Goal: Transaction & Acquisition: Download file/media

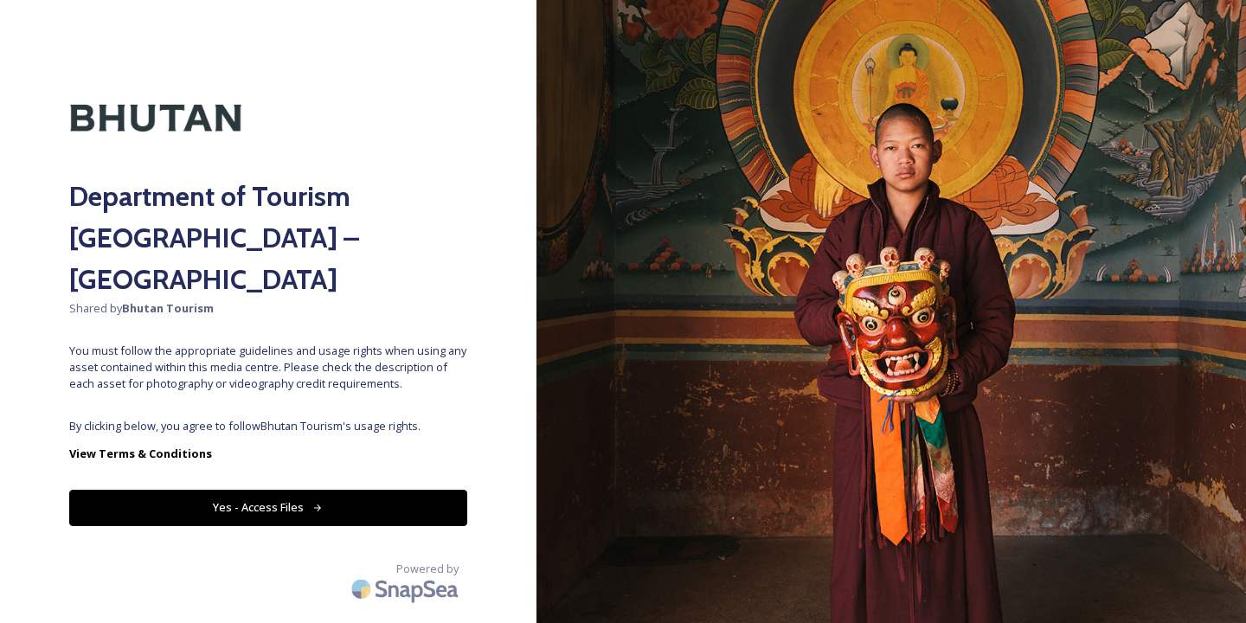
click at [291, 490] on button "Yes - Access Files" at bounding box center [268, 507] width 398 height 35
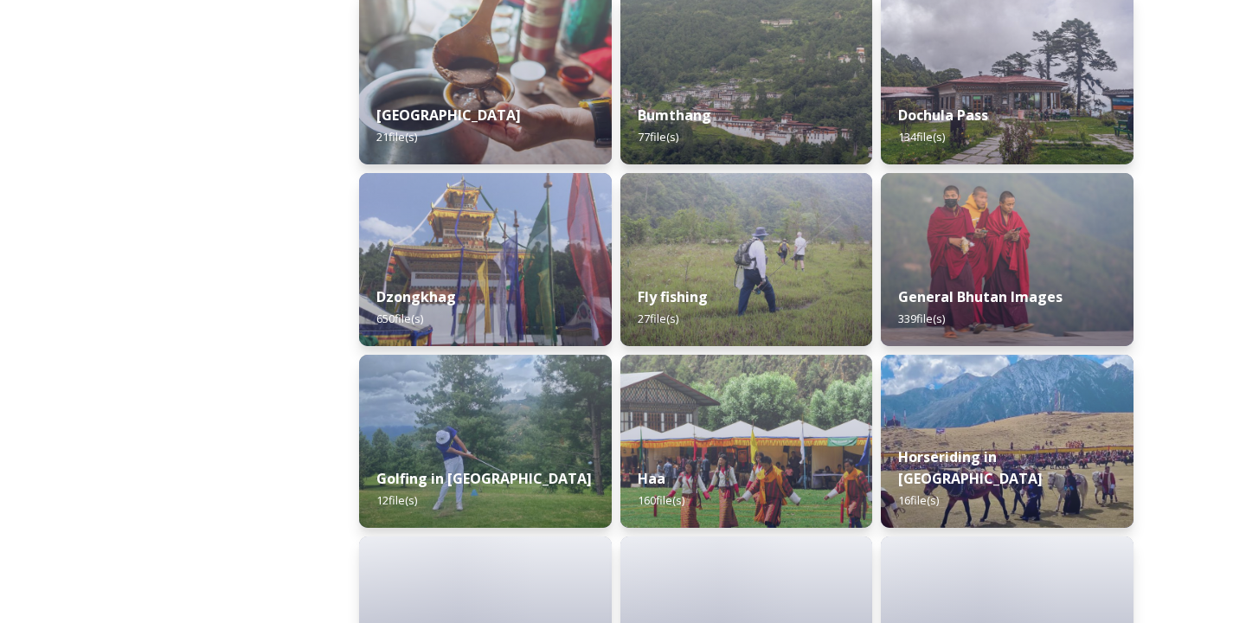
scroll to position [783, 0]
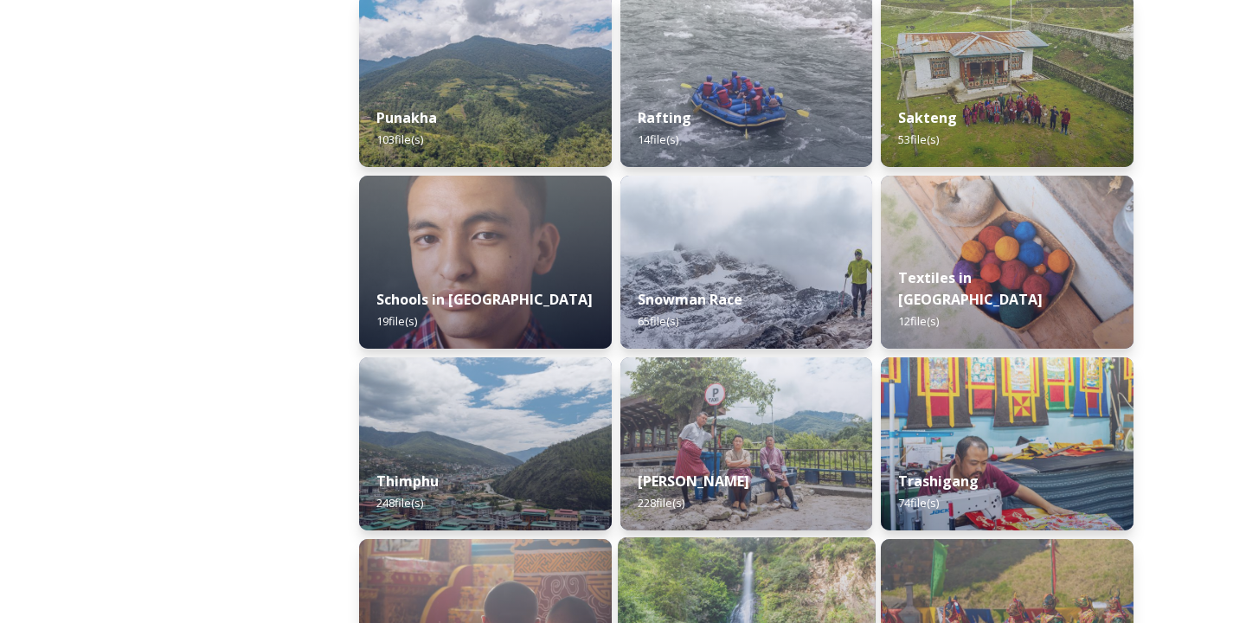
scroll to position [1735, 0]
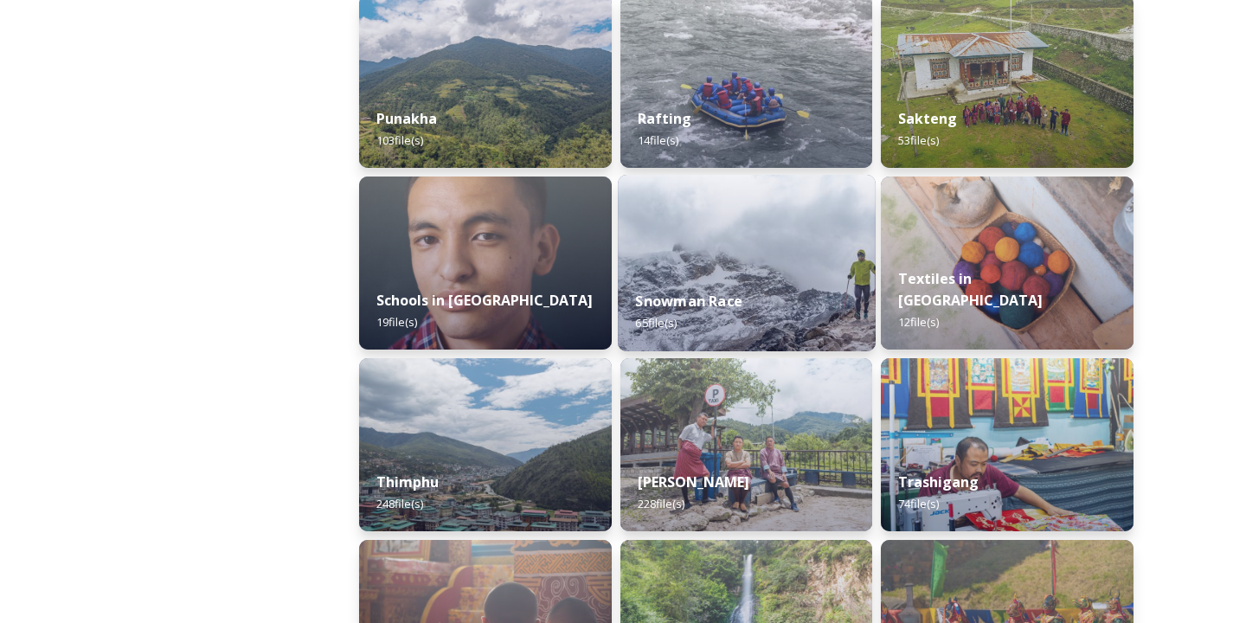
click at [823, 287] on div "Snowman Race 65 file(s)" at bounding box center [747, 311] width 258 height 79
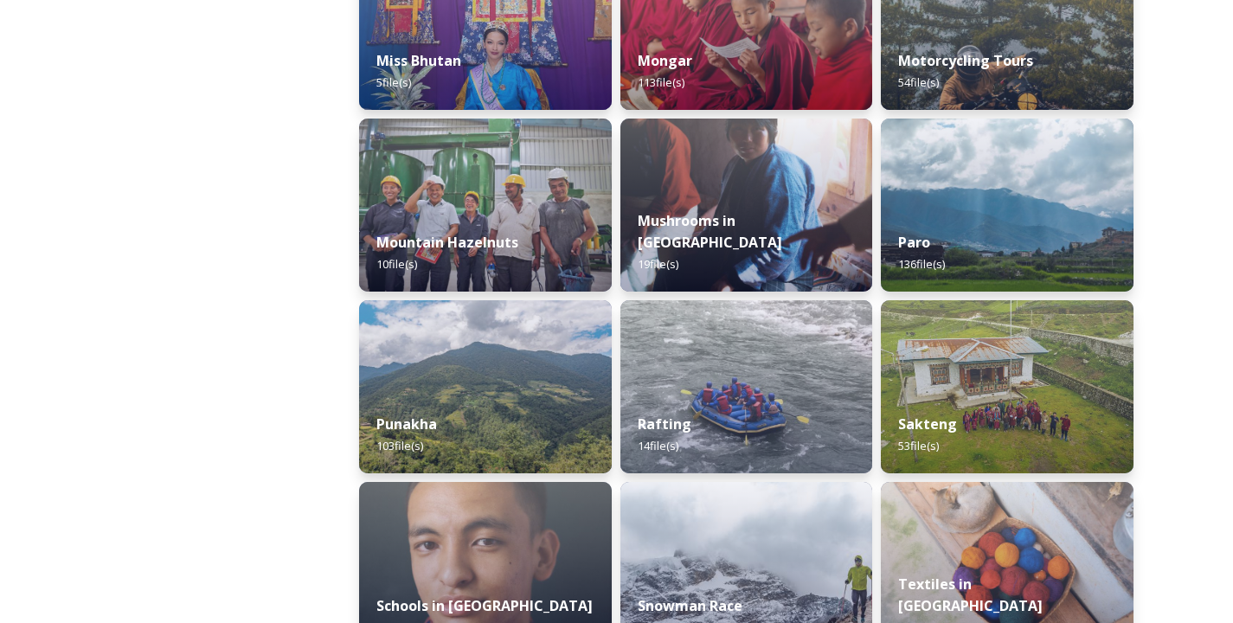
scroll to position [1453, 0]
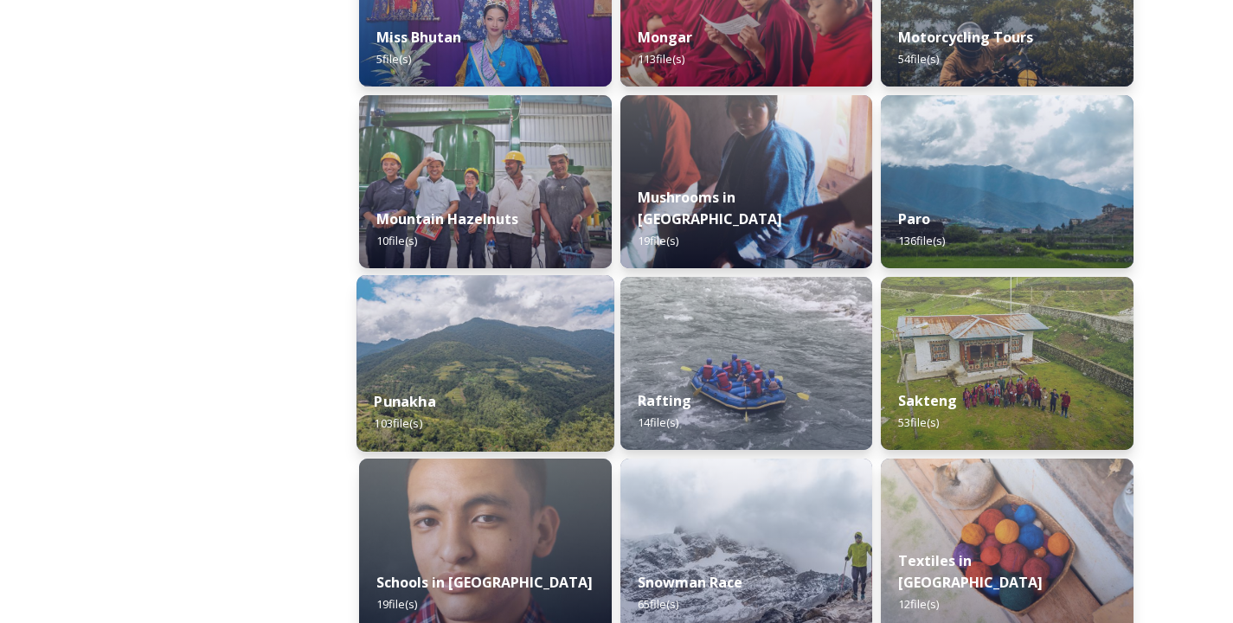
click at [535, 290] on img at bounding box center [485, 363] width 258 height 176
click at [543, 312] on img at bounding box center [485, 363] width 258 height 176
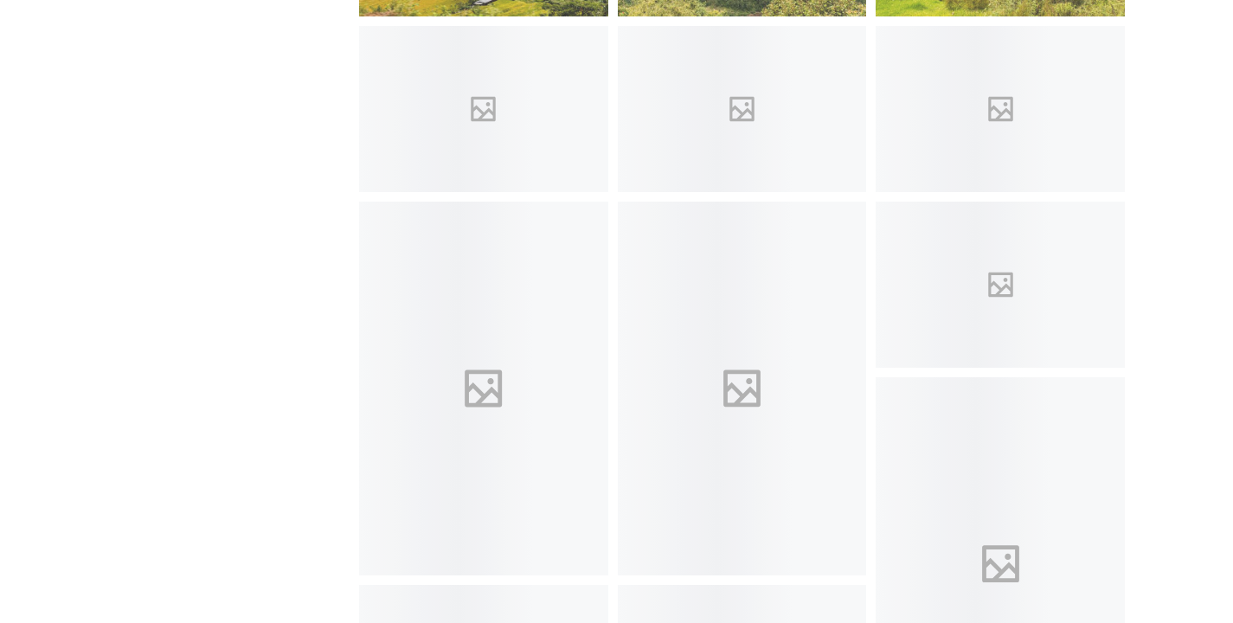
scroll to position [1011, 0]
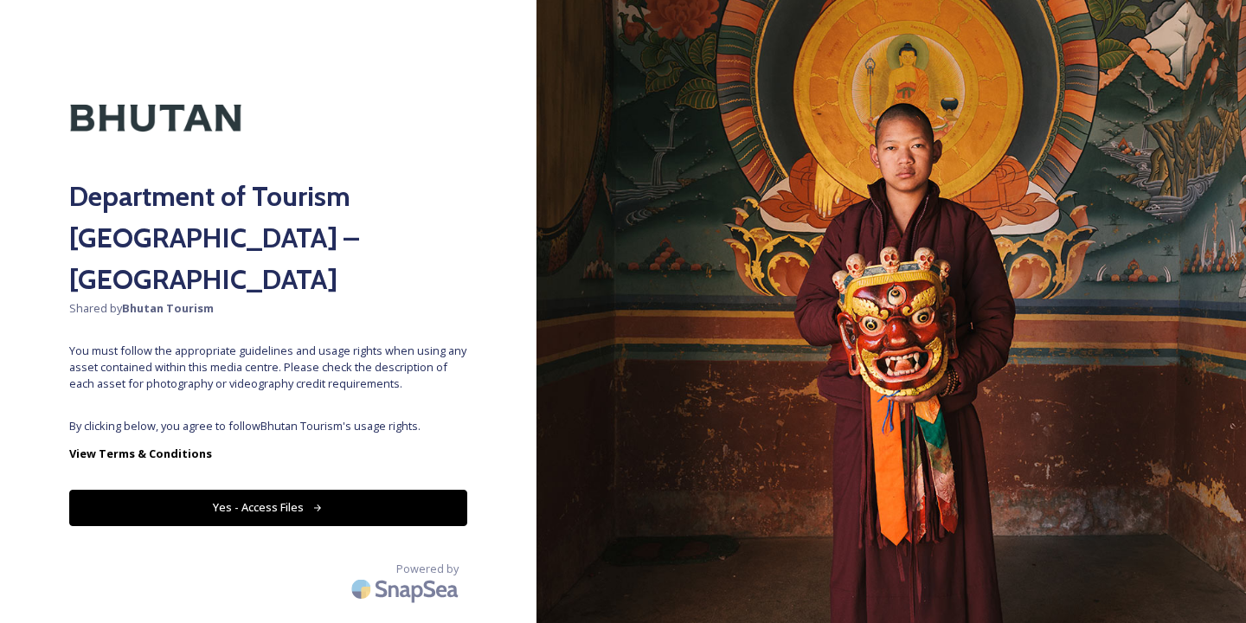
click at [300, 490] on button "Yes - Access Files" at bounding box center [268, 507] width 398 height 35
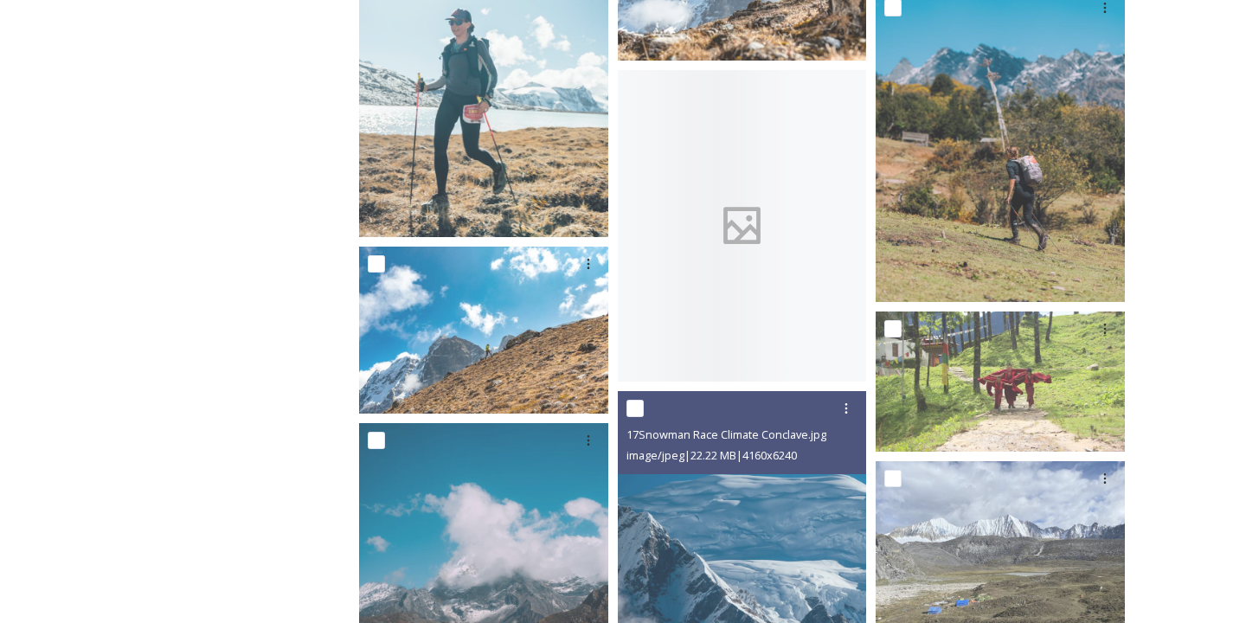
scroll to position [2021, 0]
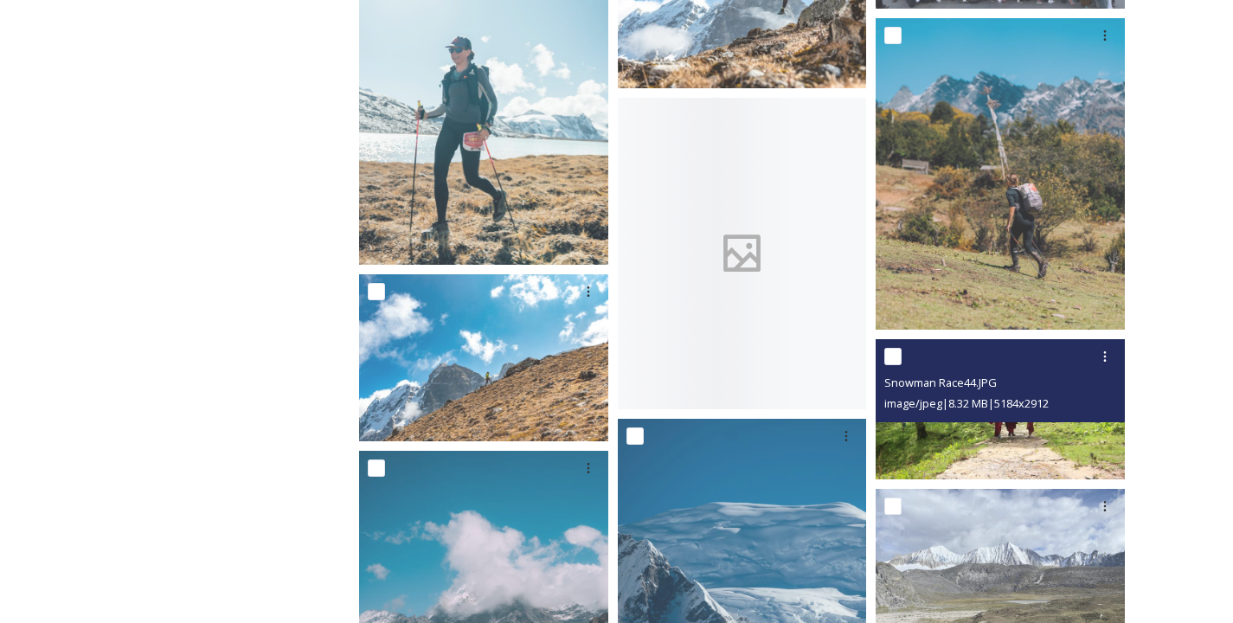
click at [1016, 429] on img at bounding box center [999, 409] width 249 height 140
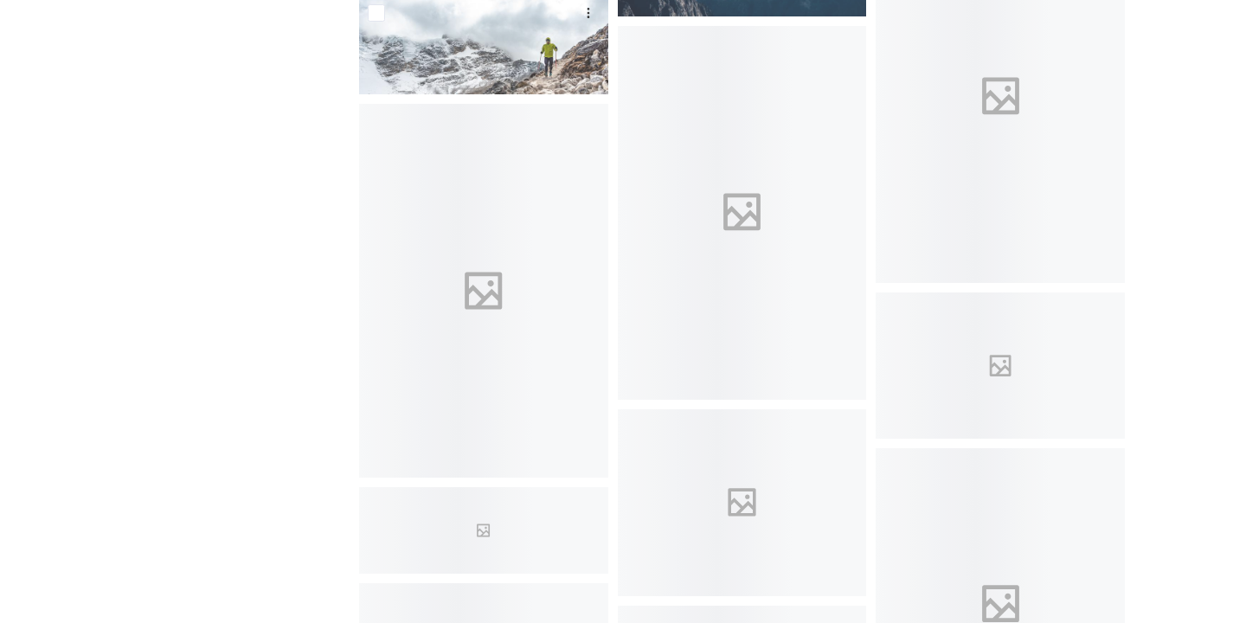
scroll to position [2837, 0]
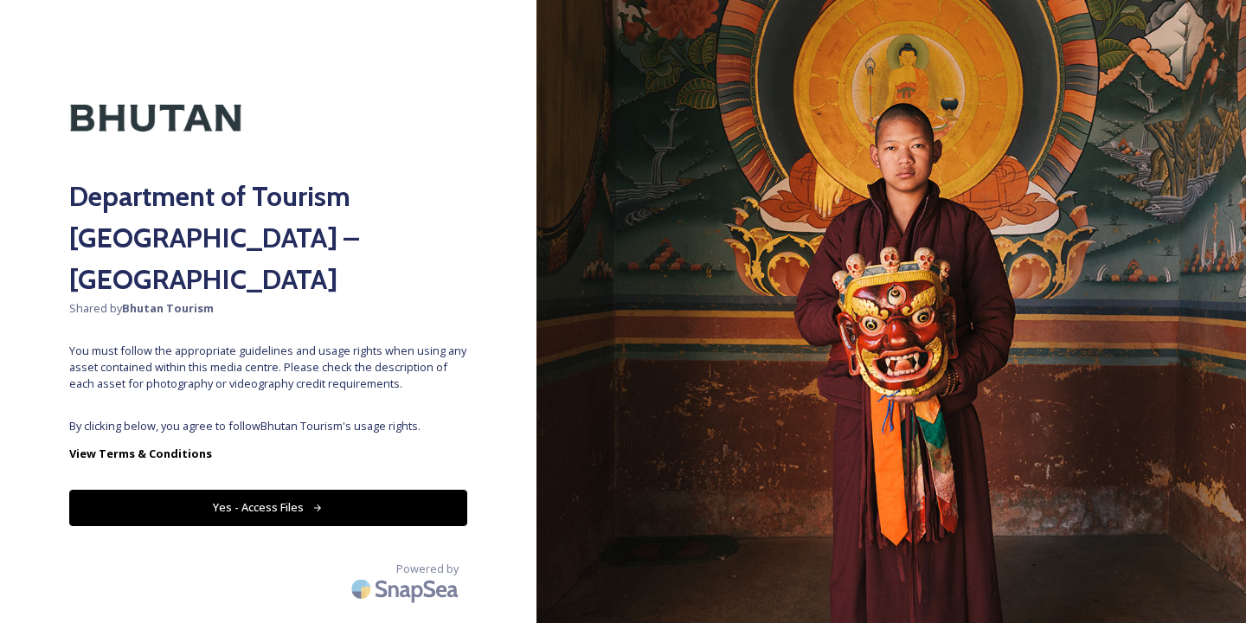
click at [246, 490] on button "Yes - Access Files" at bounding box center [268, 507] width 398 height 35
click at [258, 490] on button "Yes - Access Files" at bounding box center [268, 507] width 398 height 35
click at [293, 490] on button "Yes - Access Files" at bounding box center [268, 507] width 398 height 35
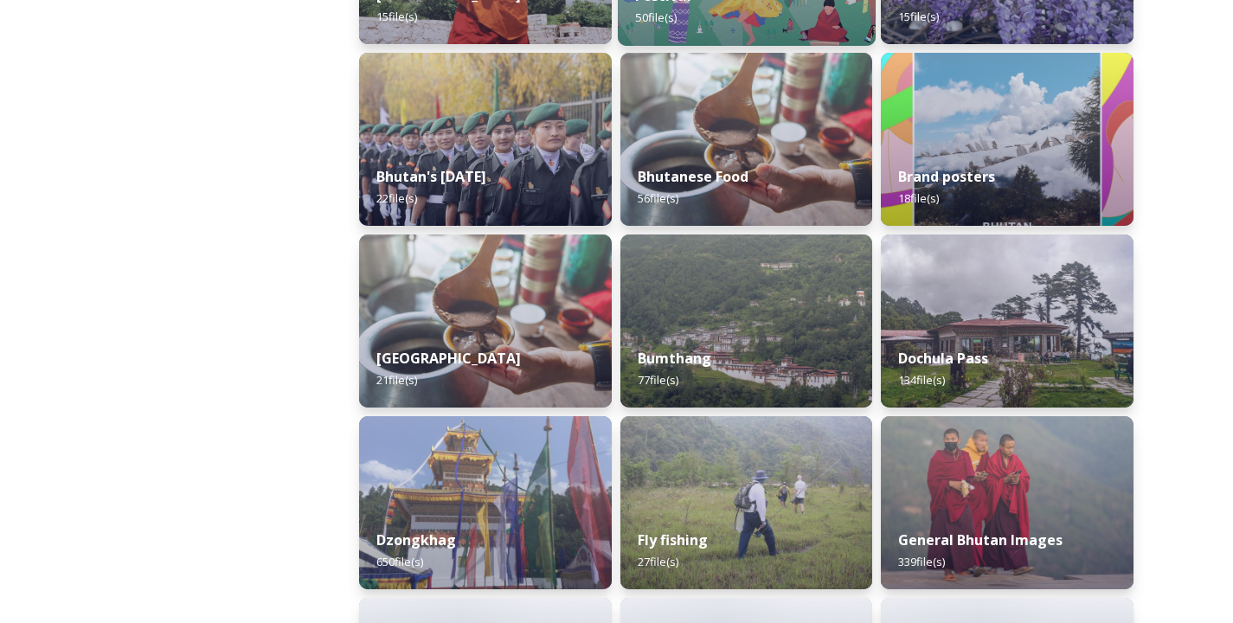
scroll to position [579, 0]
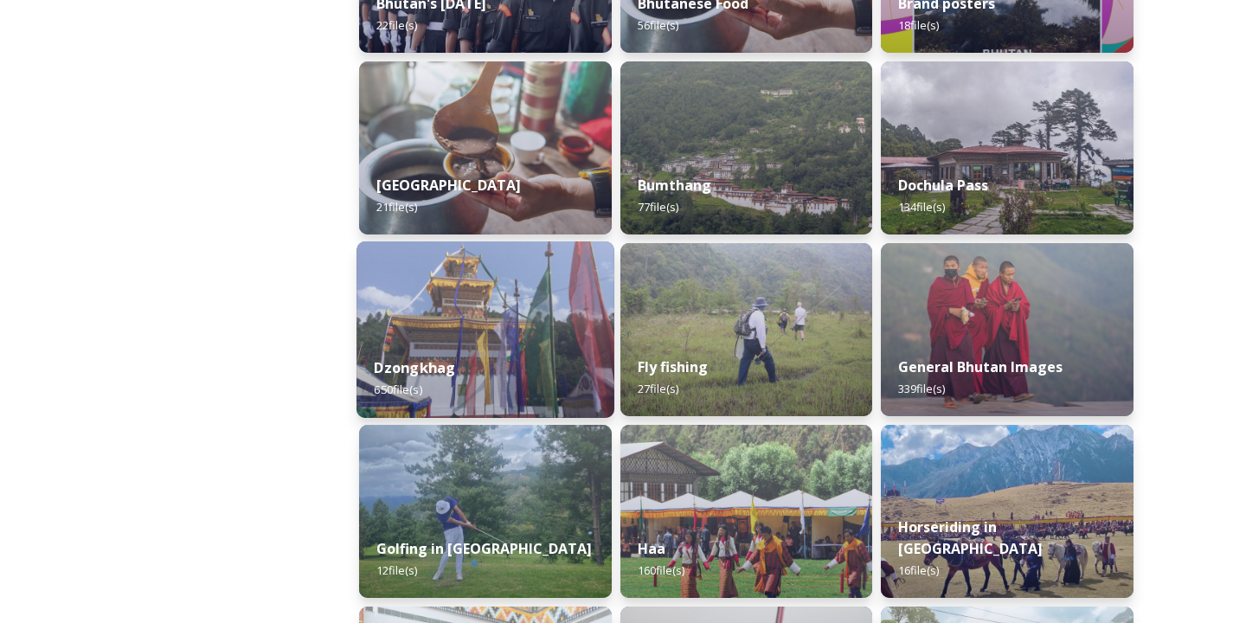
click at [467, 336] on img at bounding box center [485, 329] width 258 height 176
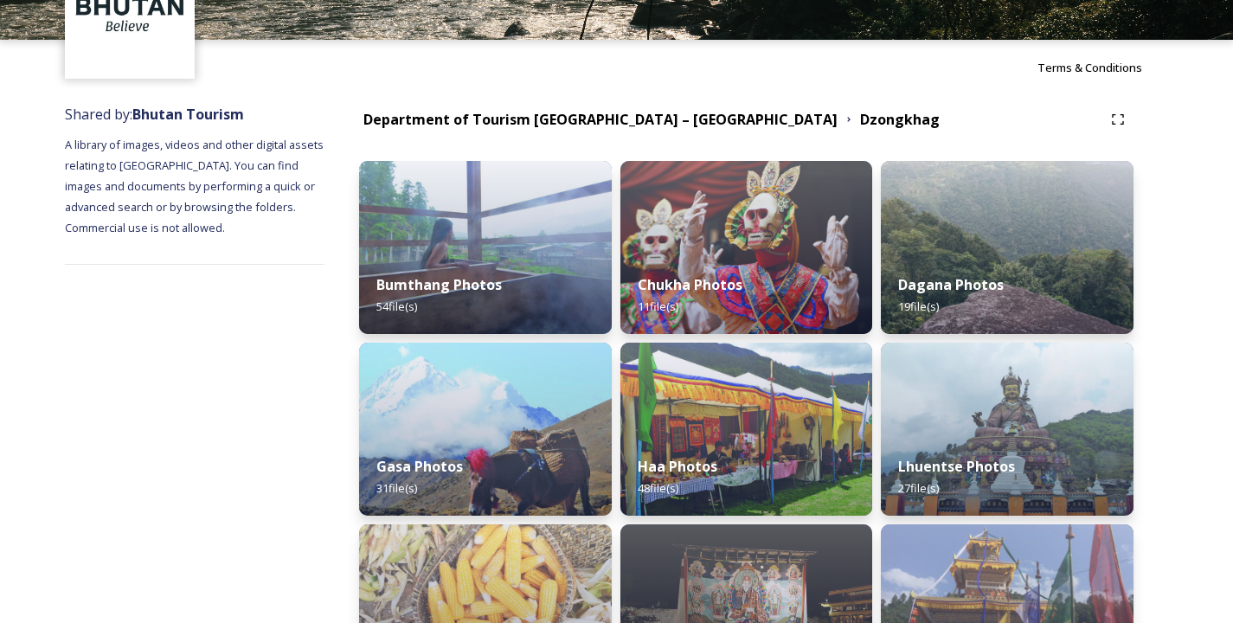
scroll to position [118, 0]
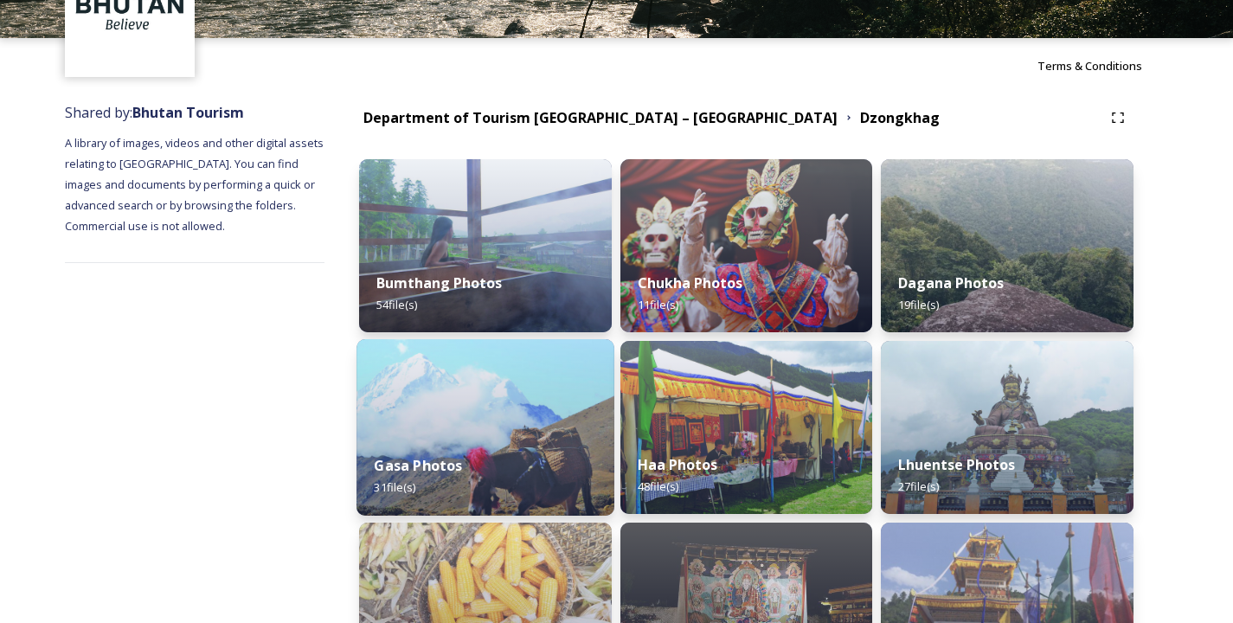
click at [445, 419] on img at bounding box center [485, 427] width 258 height 176
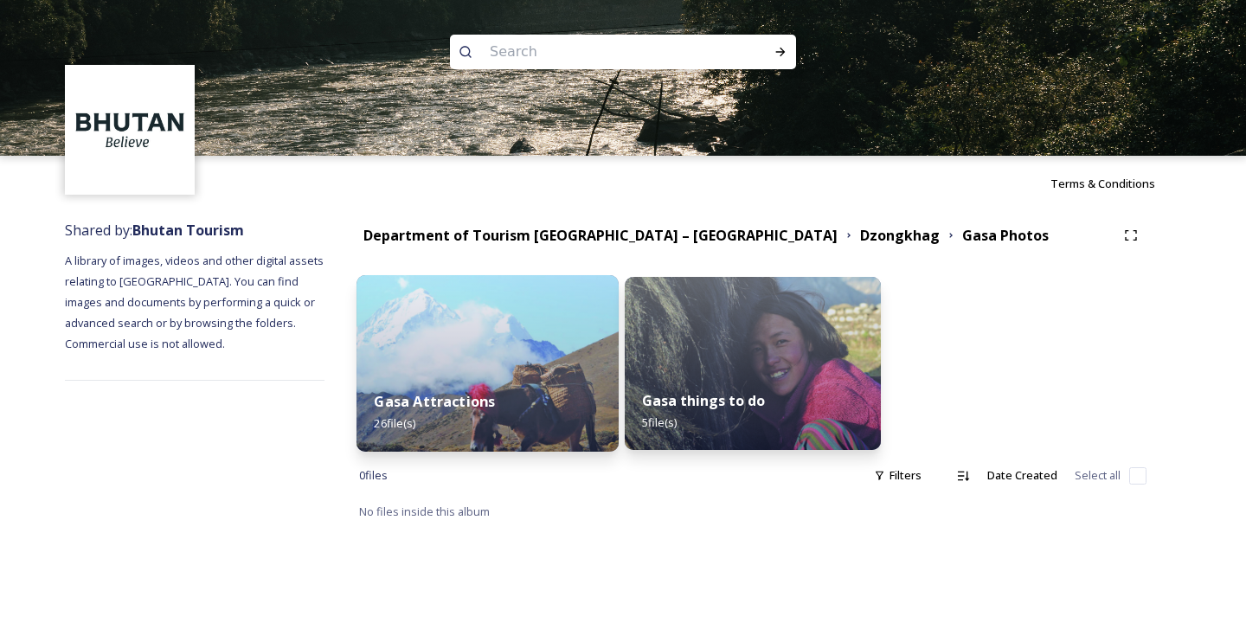
click at [475, 375] on div "Gasa Attractions 26 file(s)" at bounding box center [487, 412] width 262 height 79
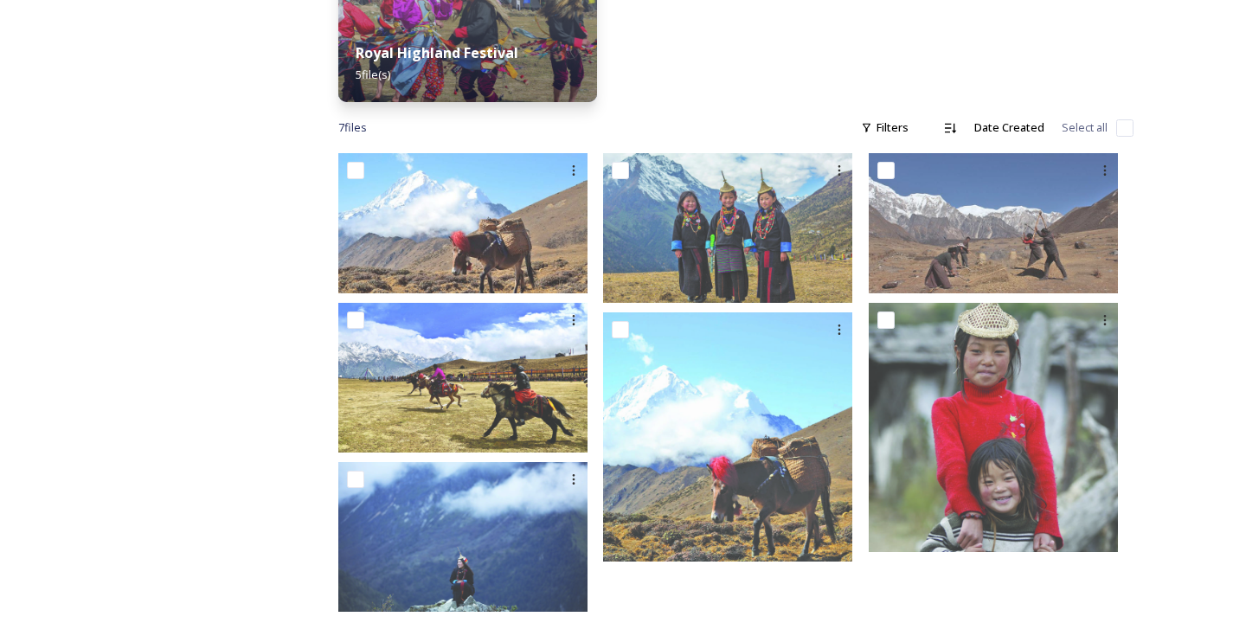
scroll to position [543, 0]
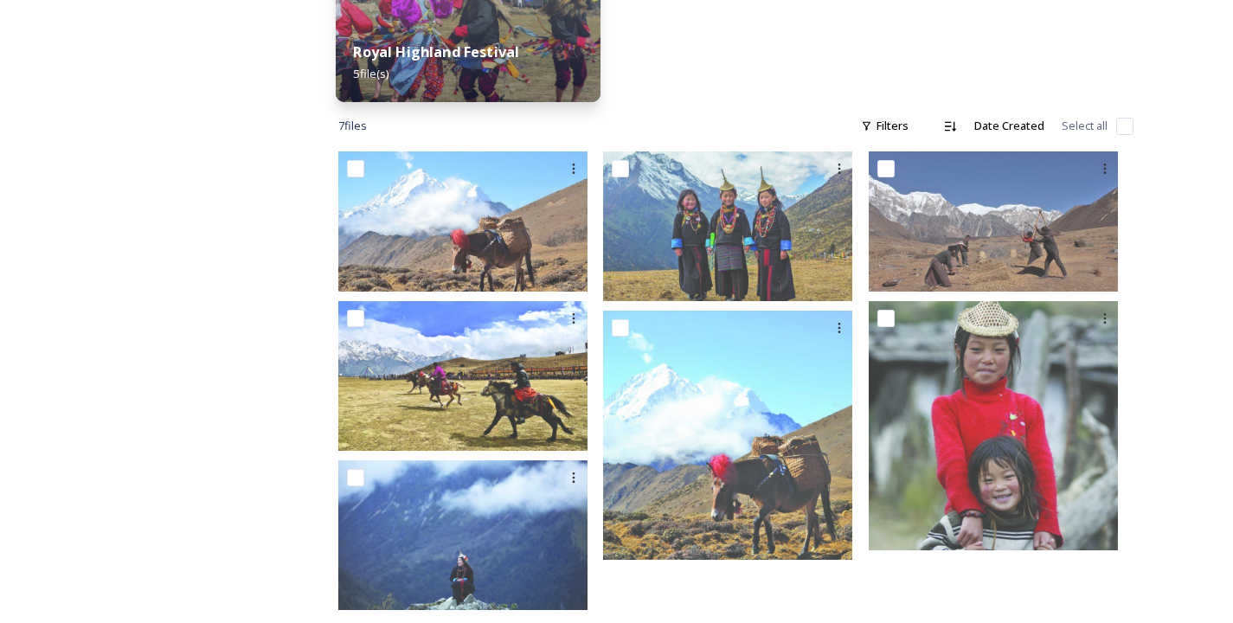
click at [475, 42] on strong "Royal Highland Festival" at bounding box center [436, 51] width 166 height 19
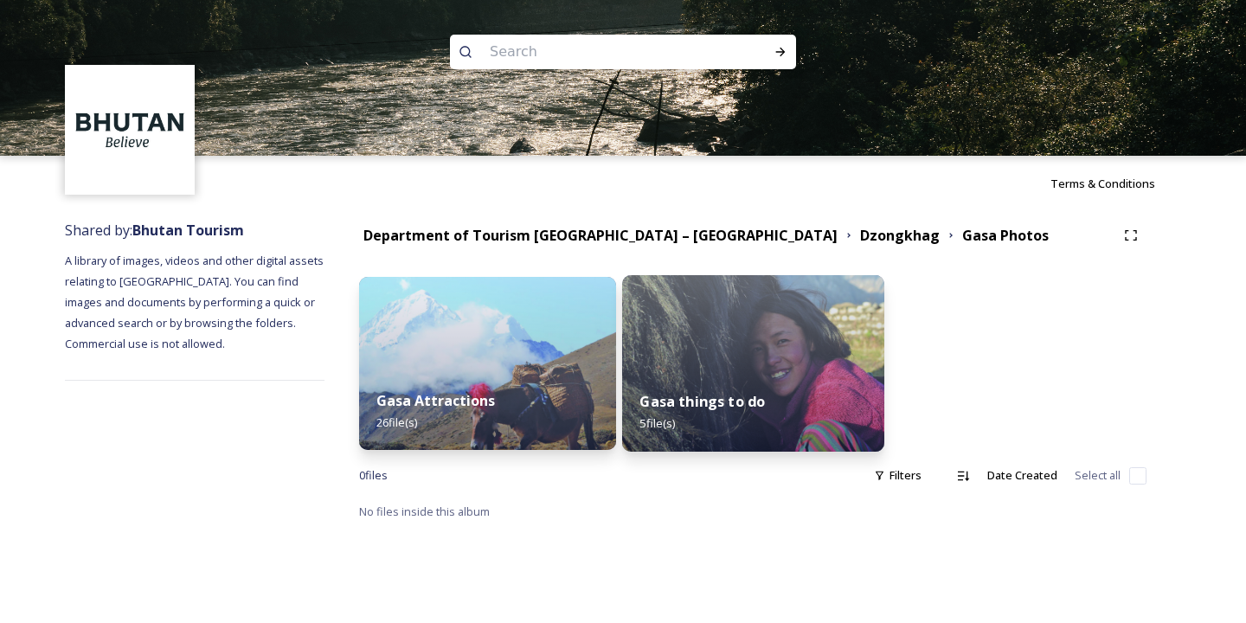
click at [744, 353] on img at bounding box center [753, 363] width 262 height 176
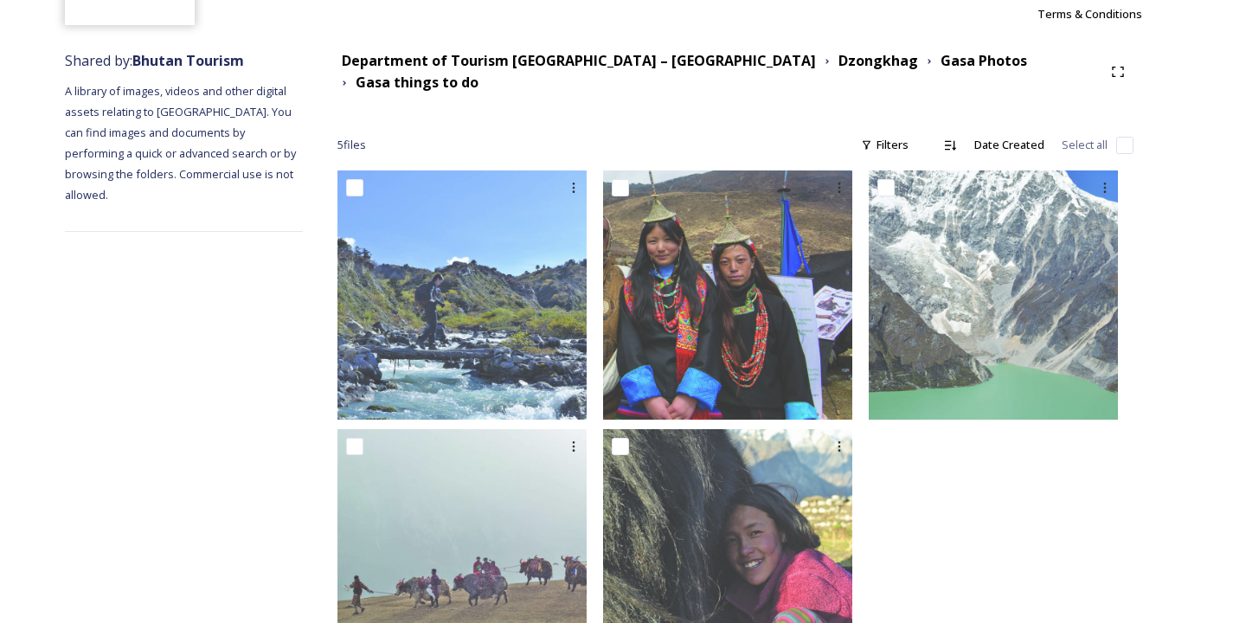
scroll to position [251, 0]
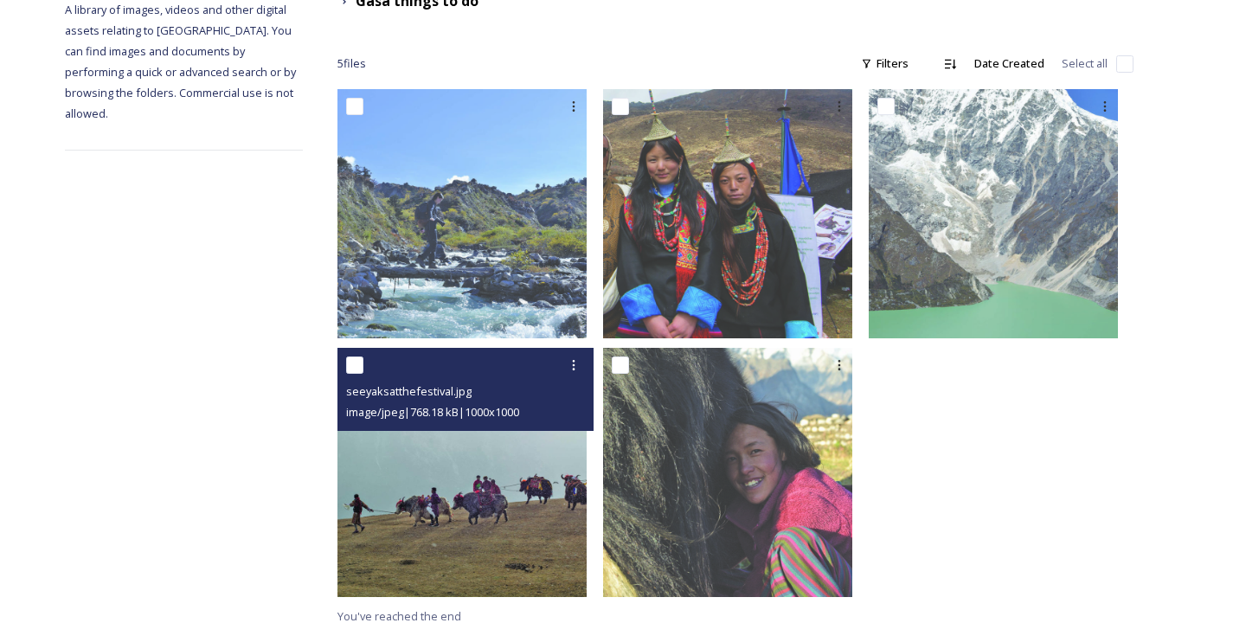
click at [530, 499] on img at bounding box center [461, 472] width 249 height 249
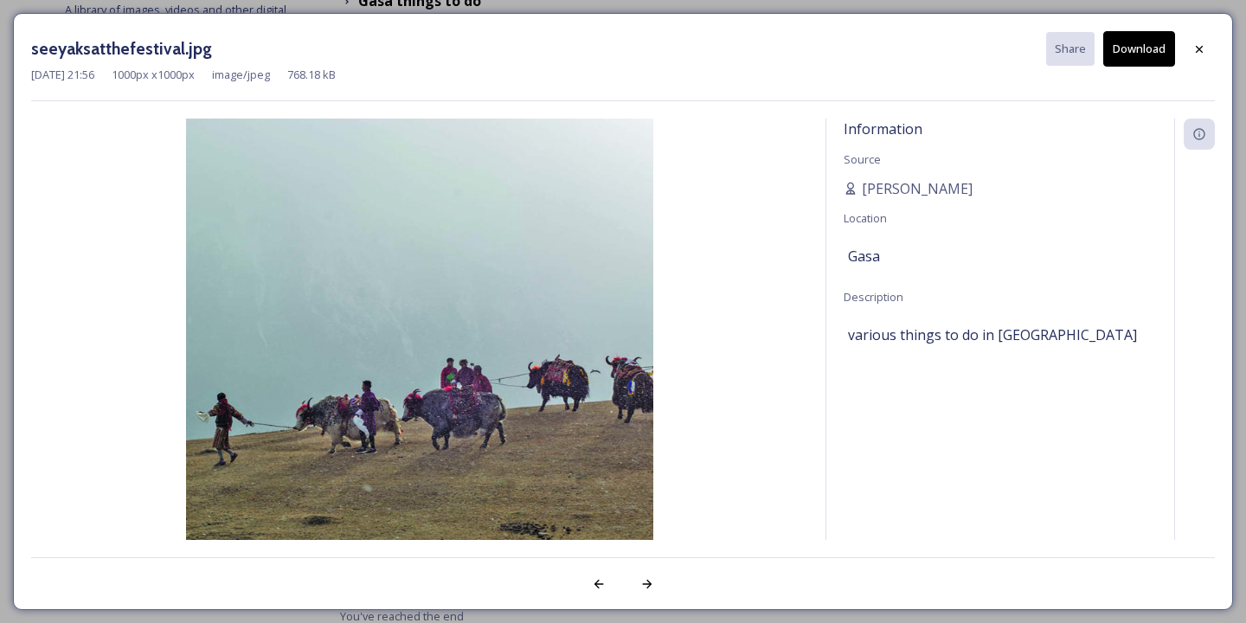
click at [1134, 45] on button "Download" at bounding box center [1139, 48] width 72 height 35
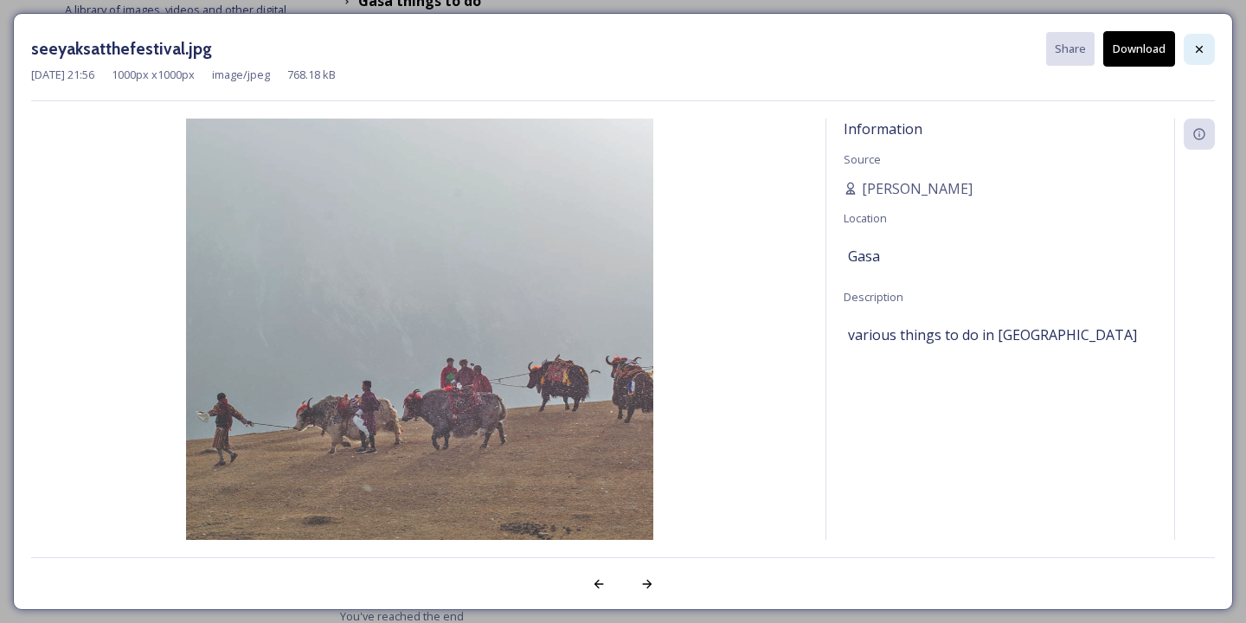
click at [1205, 54] on icon at bounding box center [1199, 49] width 14 height 14
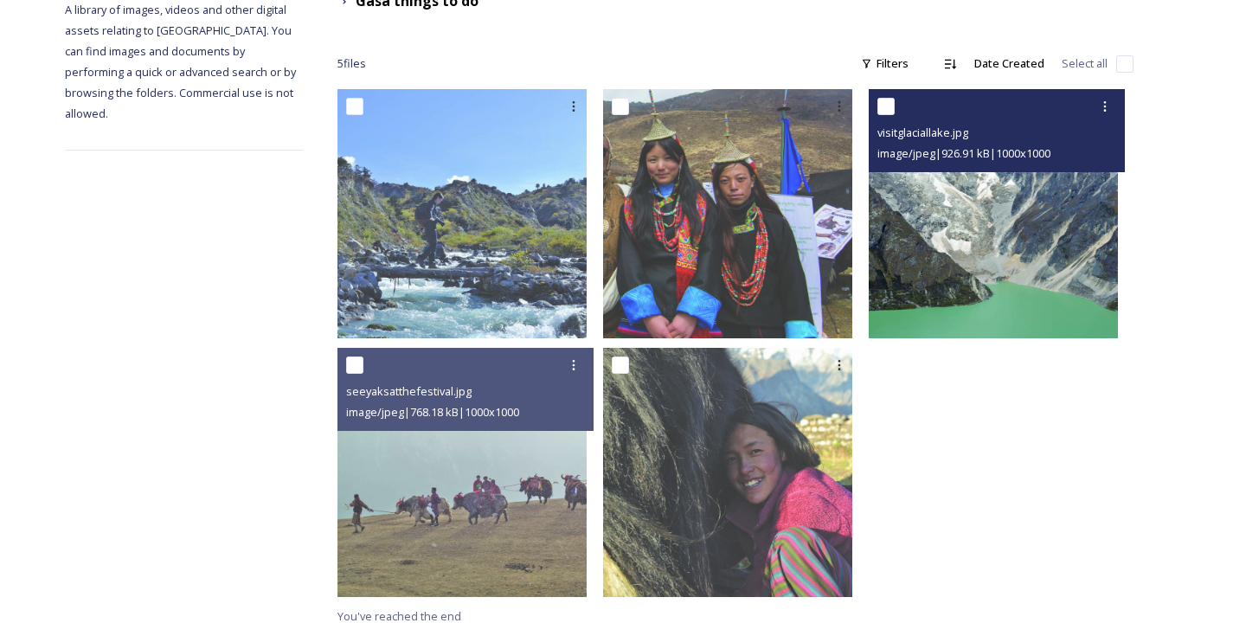
click at [1035, 228] on img at bounding box center [993, 213] width 249 height 249
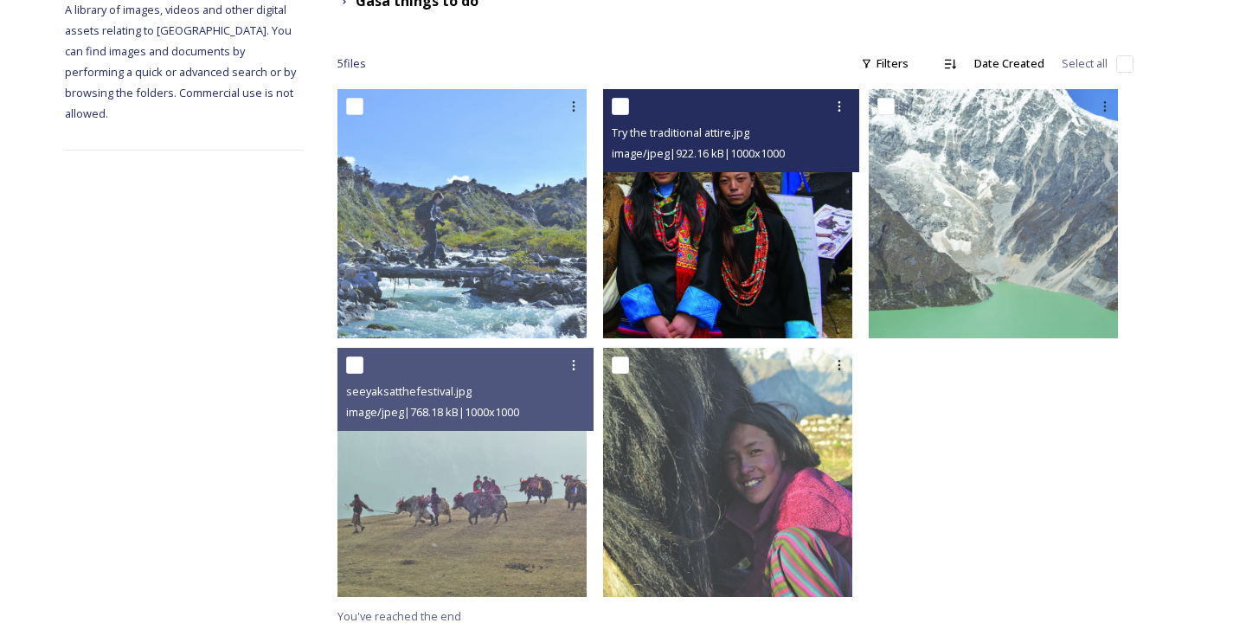
click at [779, 184] on img at bounding box center [727, 213] width 249 height 249
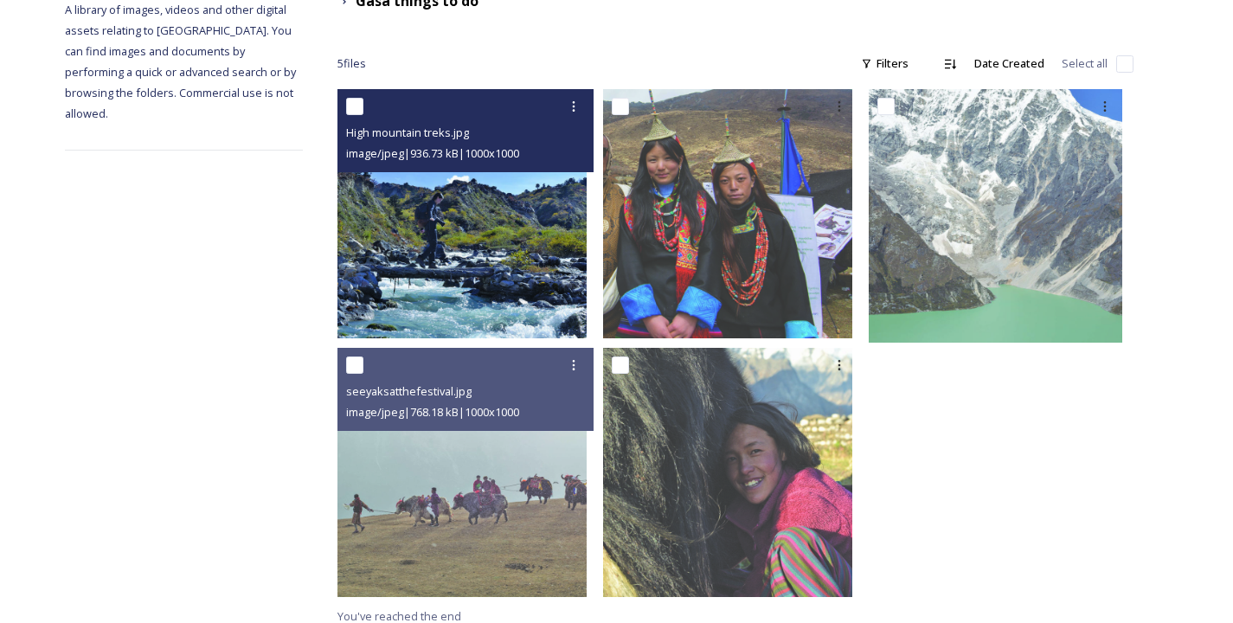
click at [535, 240] on img at bounding box center [461, 213] width 249 height 249
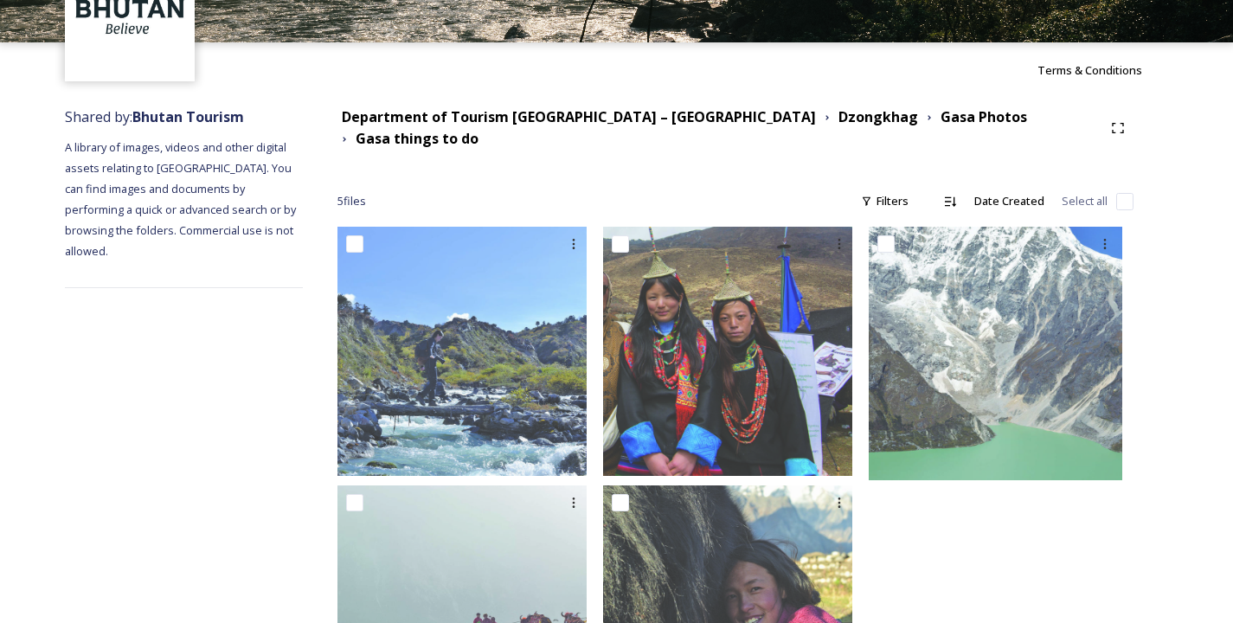
scroll to position [0, 0]
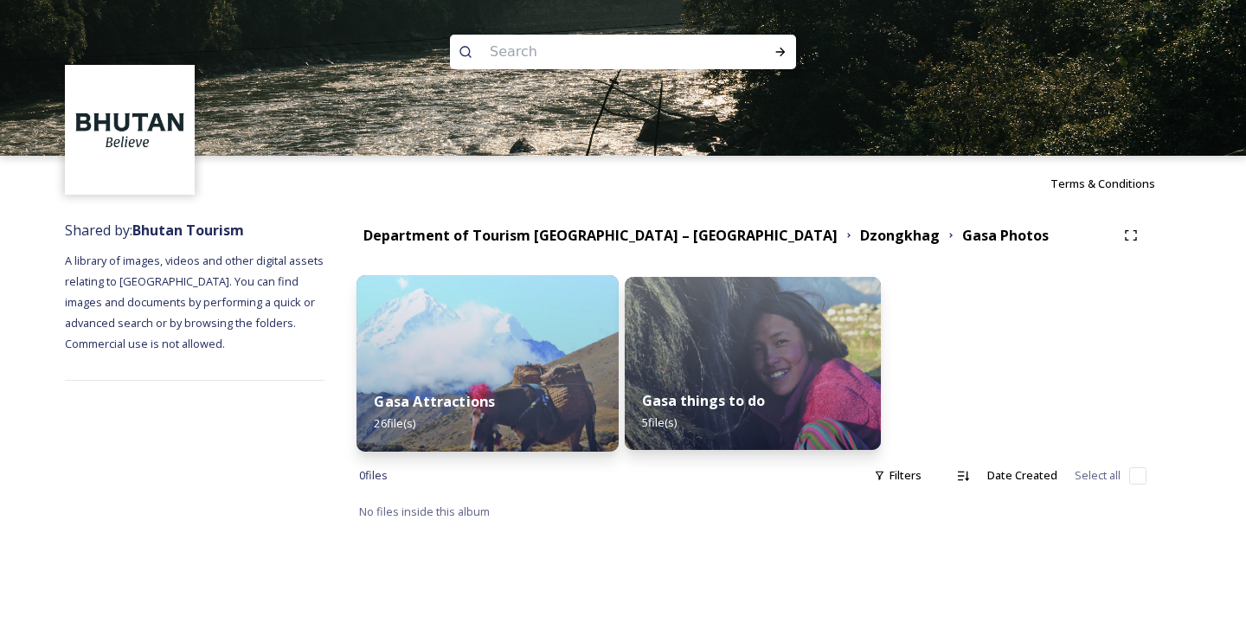
click at [533, 388] on div "Gasa Attractions 26 file(s)" at bounding box center [487, 412] width 262 height 79
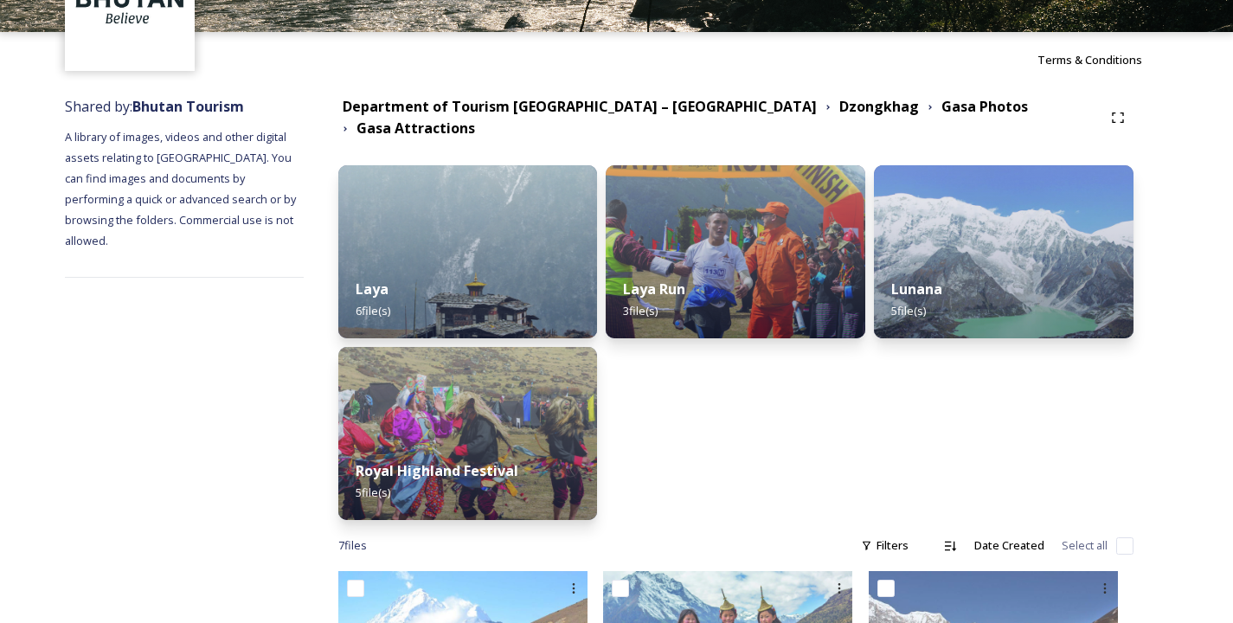
scroll to position [123, 0]
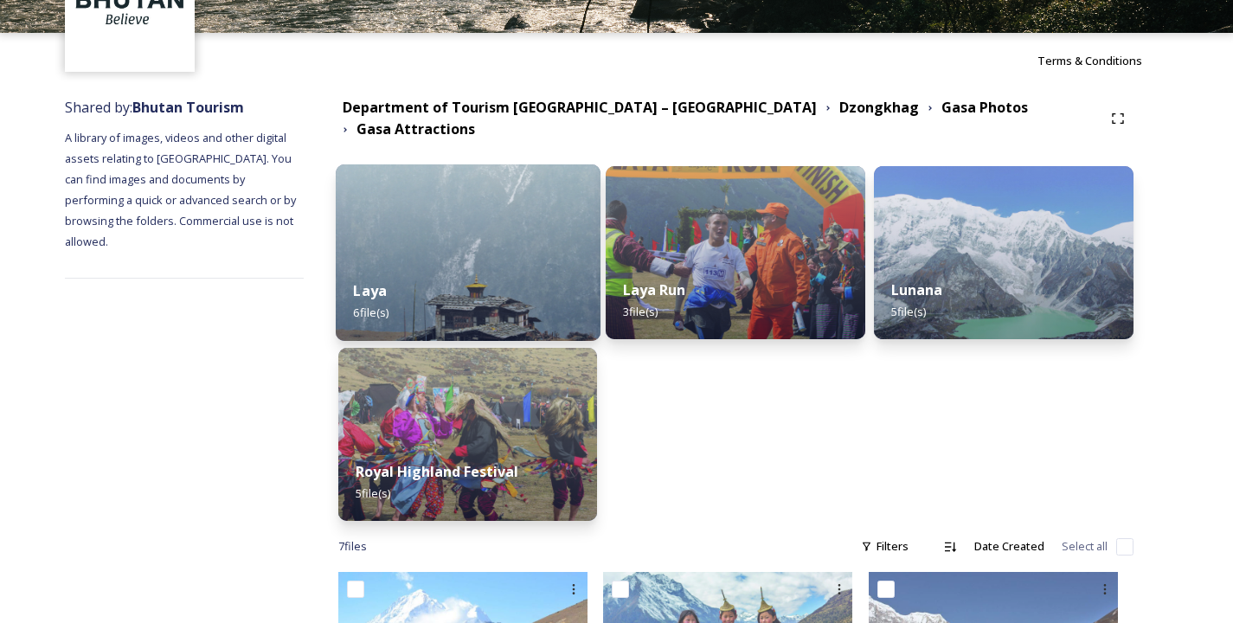
click at [418, 239] on img at bounding box center [468, 252] width 265 height 176
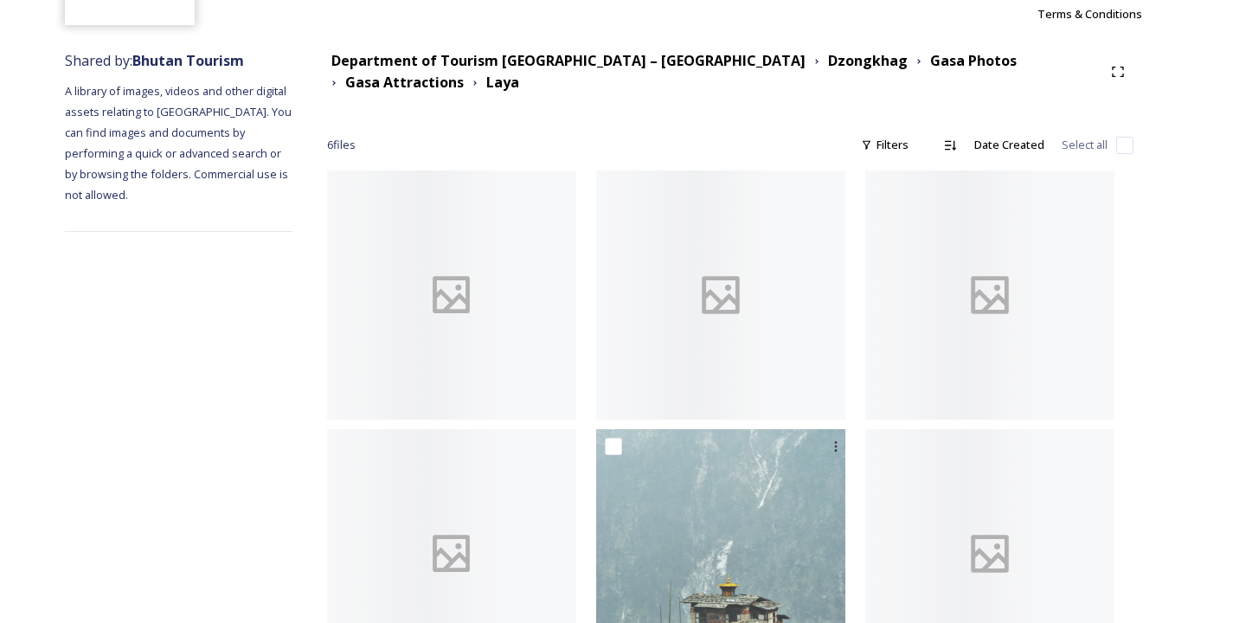
scroll to position [251, 0]
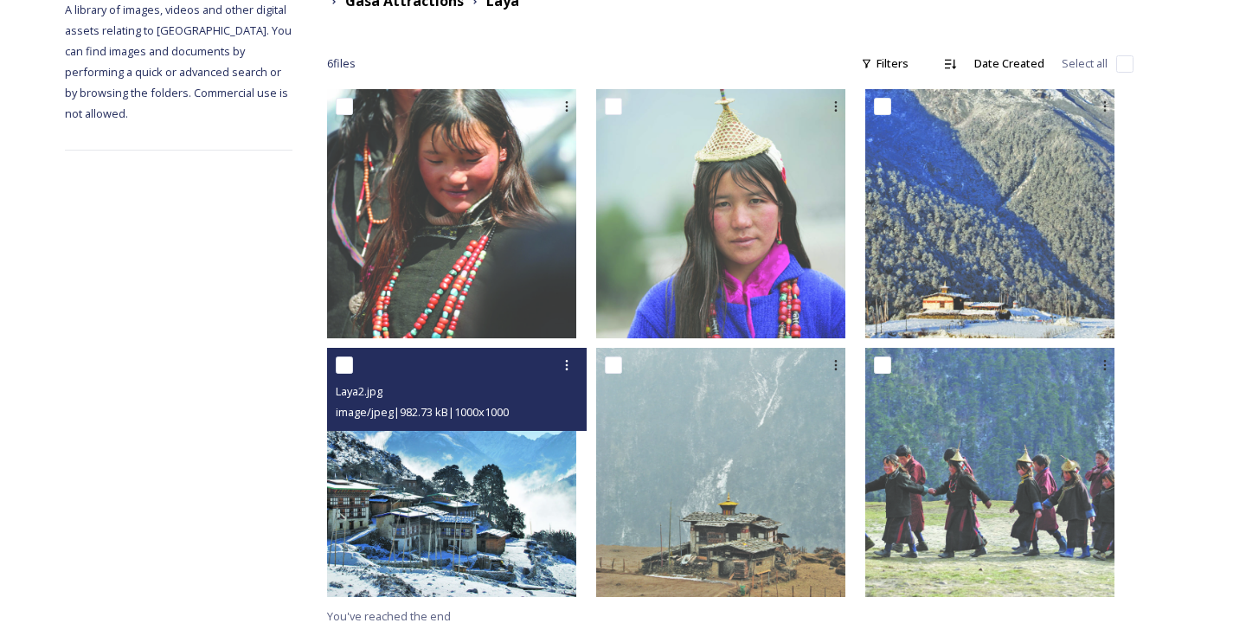
click at [464, 478] on img at bounding box center [451, 472] width 249 height 249
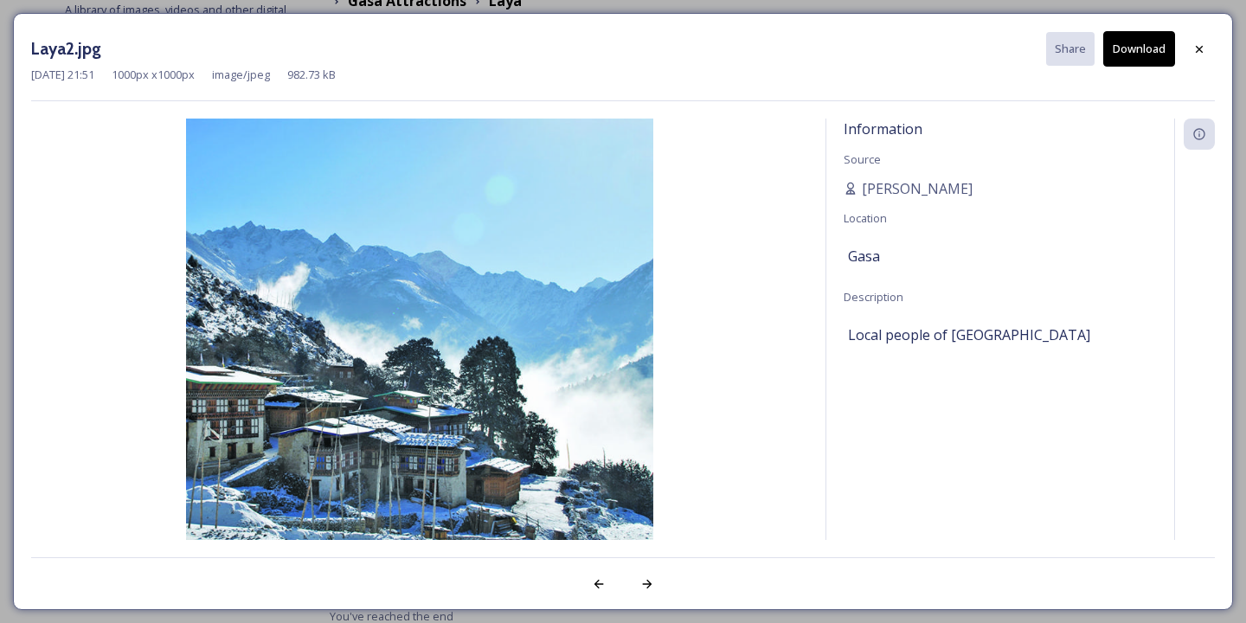
click at [1144, 38] on button "Download" at bounding box center [1139, 48] width 72 height 35
